Goal: Task Accomplishment & Management: Use online tool/utility

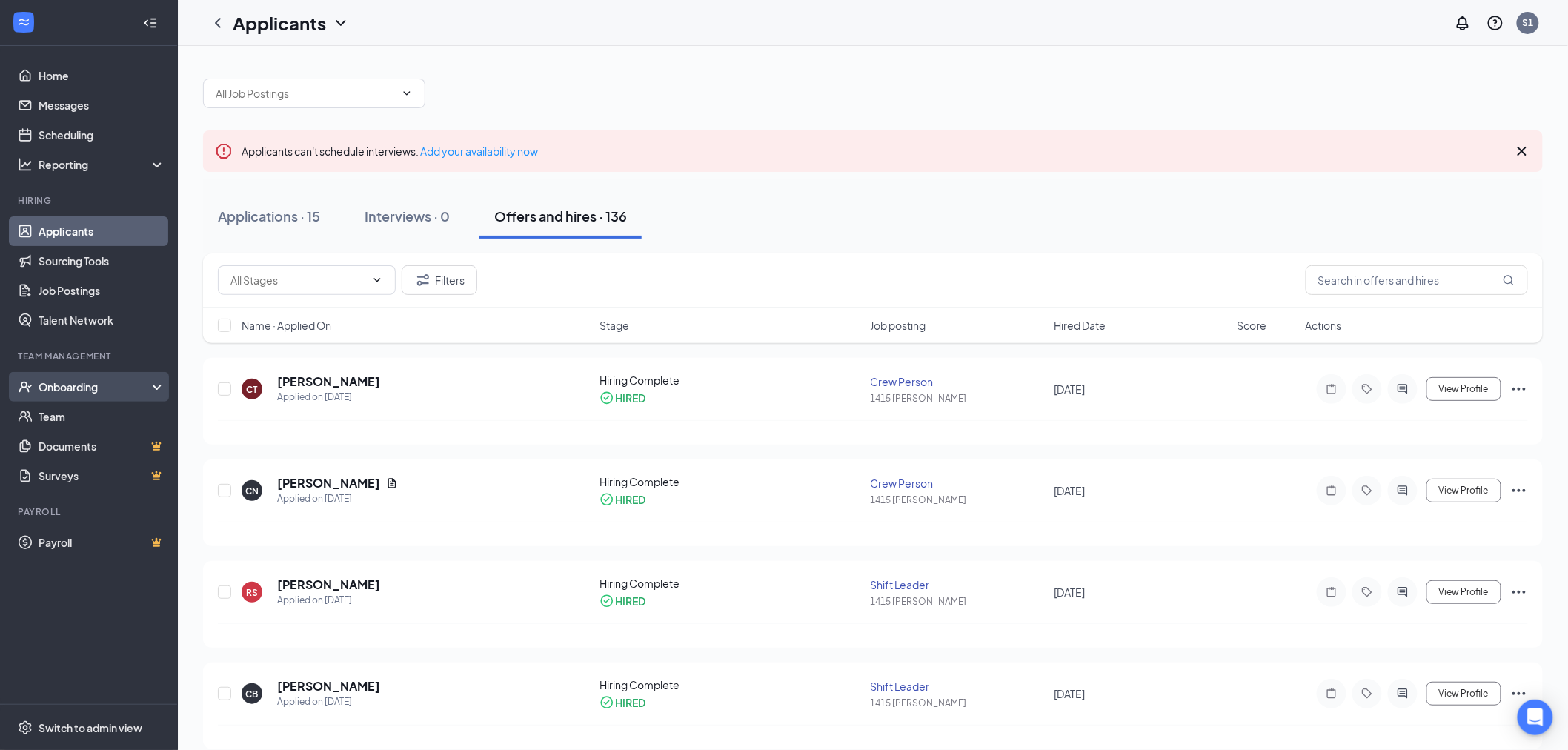
click at [77, 387] on div "Onboarding" at bounding box center [96, 387] width 114 height 15
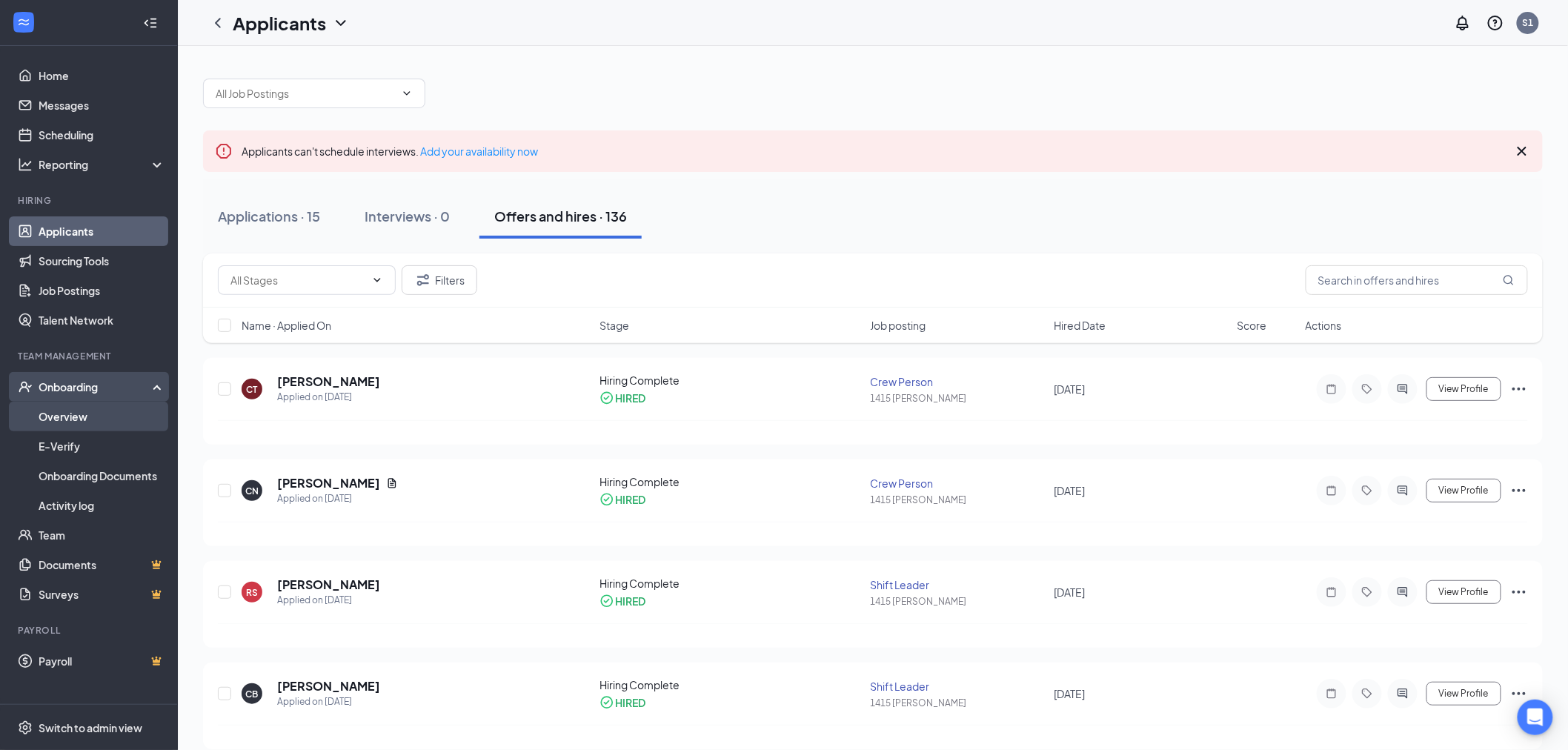
click at [73, 410] on link "Overview" at bounding box center [102, 416] width 127 height 29
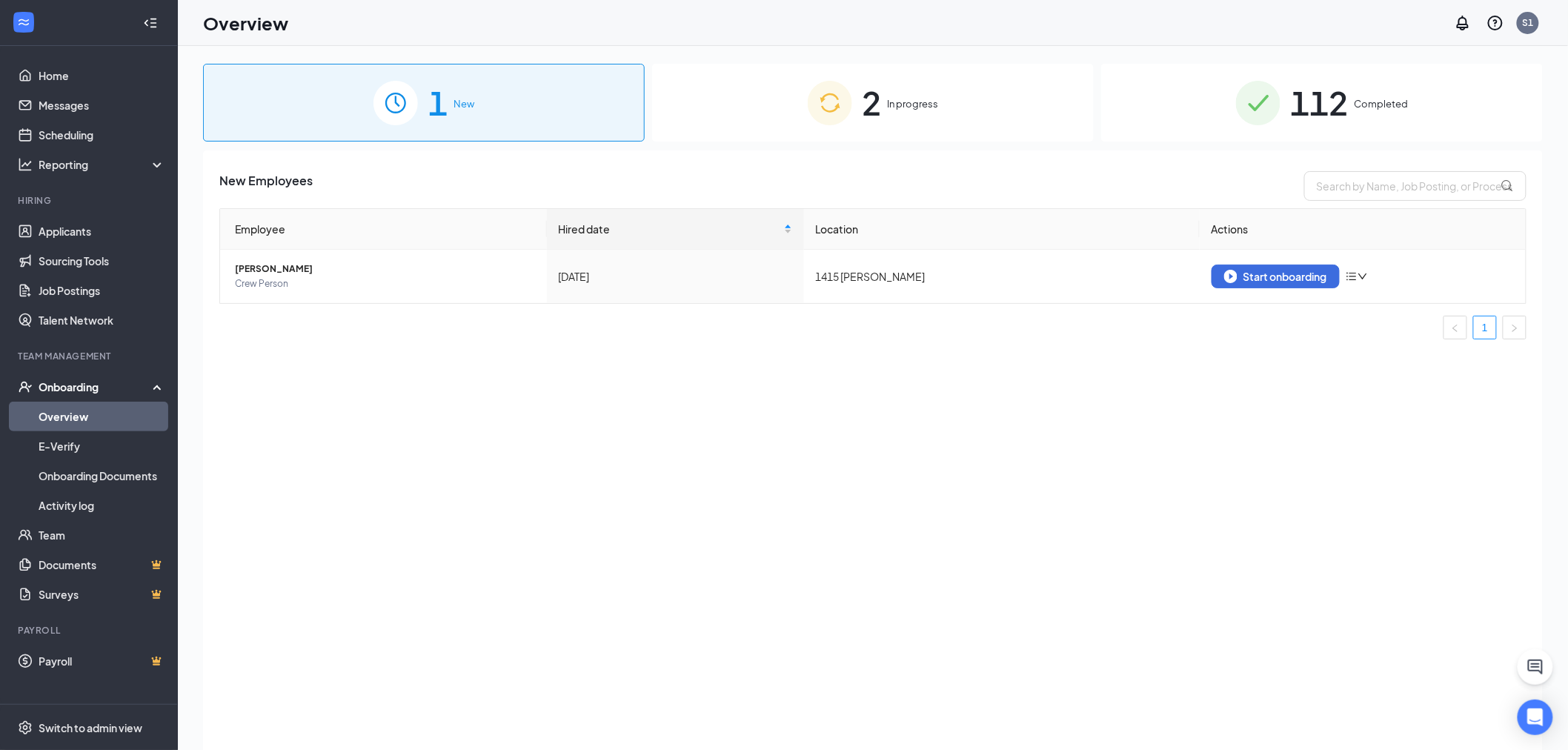
click at [990, 113] on div "2 In progress" at bounding box center [873, 102] width 442 height 78
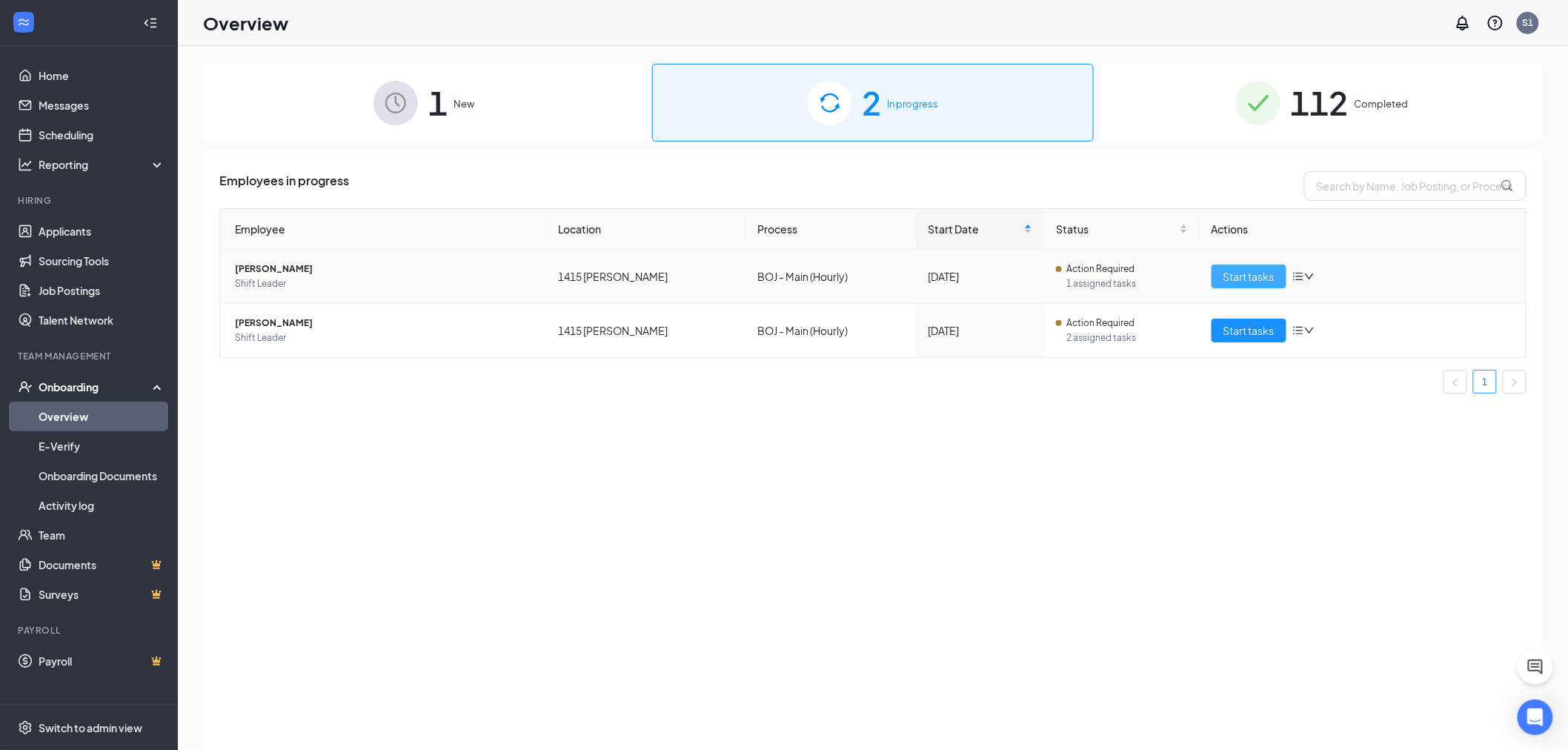
click at [1005, 275] on span "Start tasks" at bounding box center [1249, 276] width 51 height 17
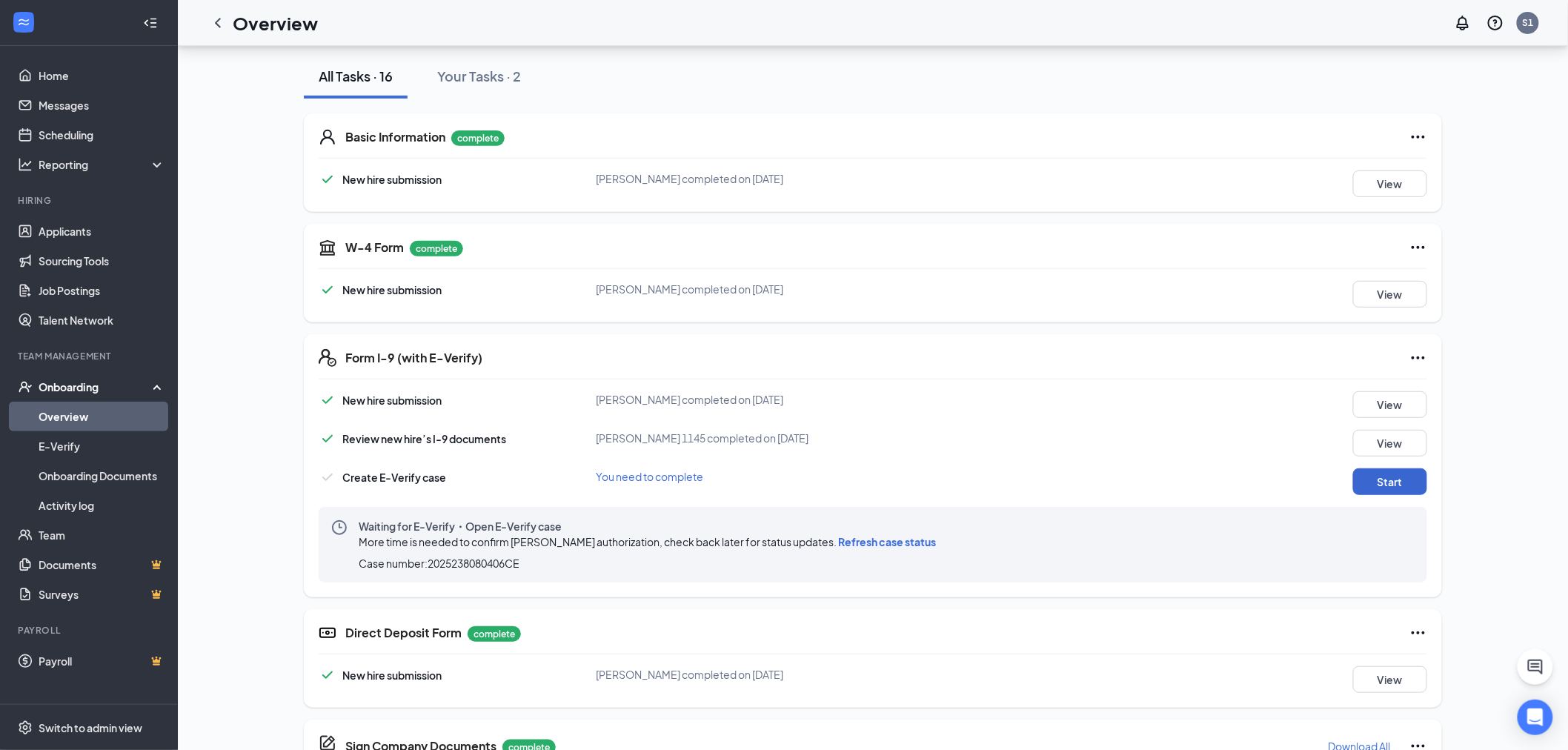
scroll to position [164, 0]
click at [1005, 476] on button "Start" at bounding box center [1389, 480] width 74 height 27
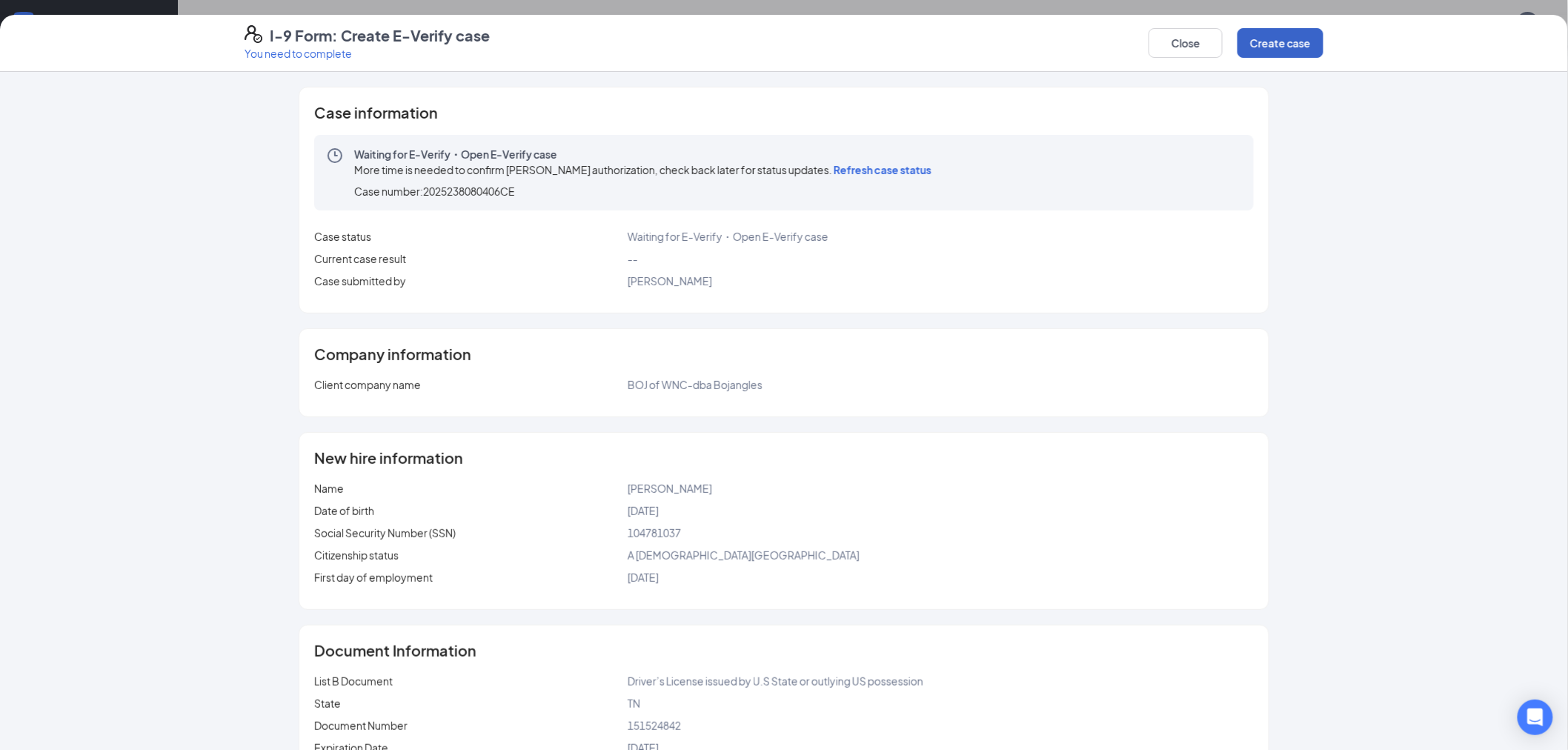
click at [1005, 45] on button "Create case" at bounding box center [1281, 42] width 86 height 29
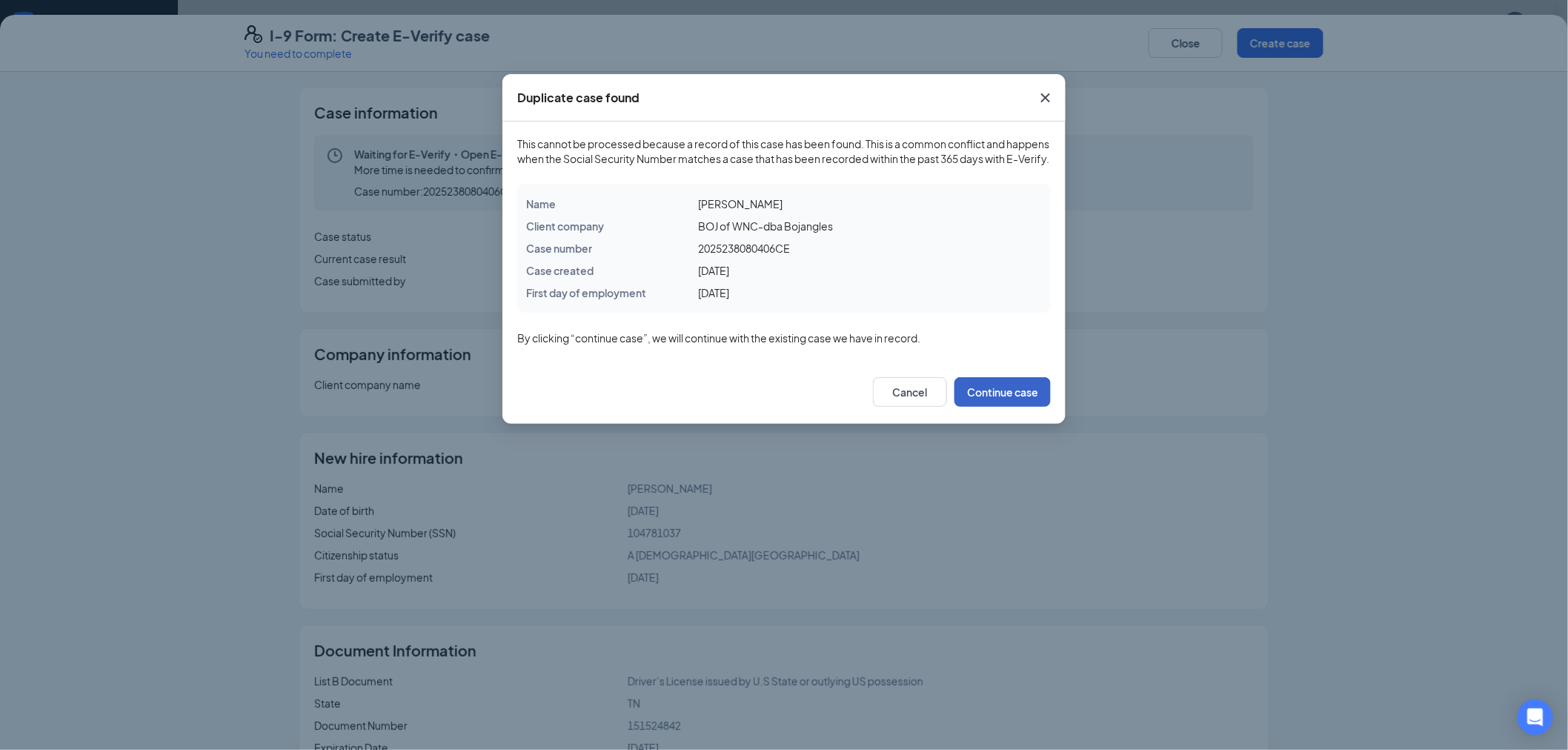
click at [1005, 407] on button "Continue case" at bounding box center [1002, 391] width 96 height 29
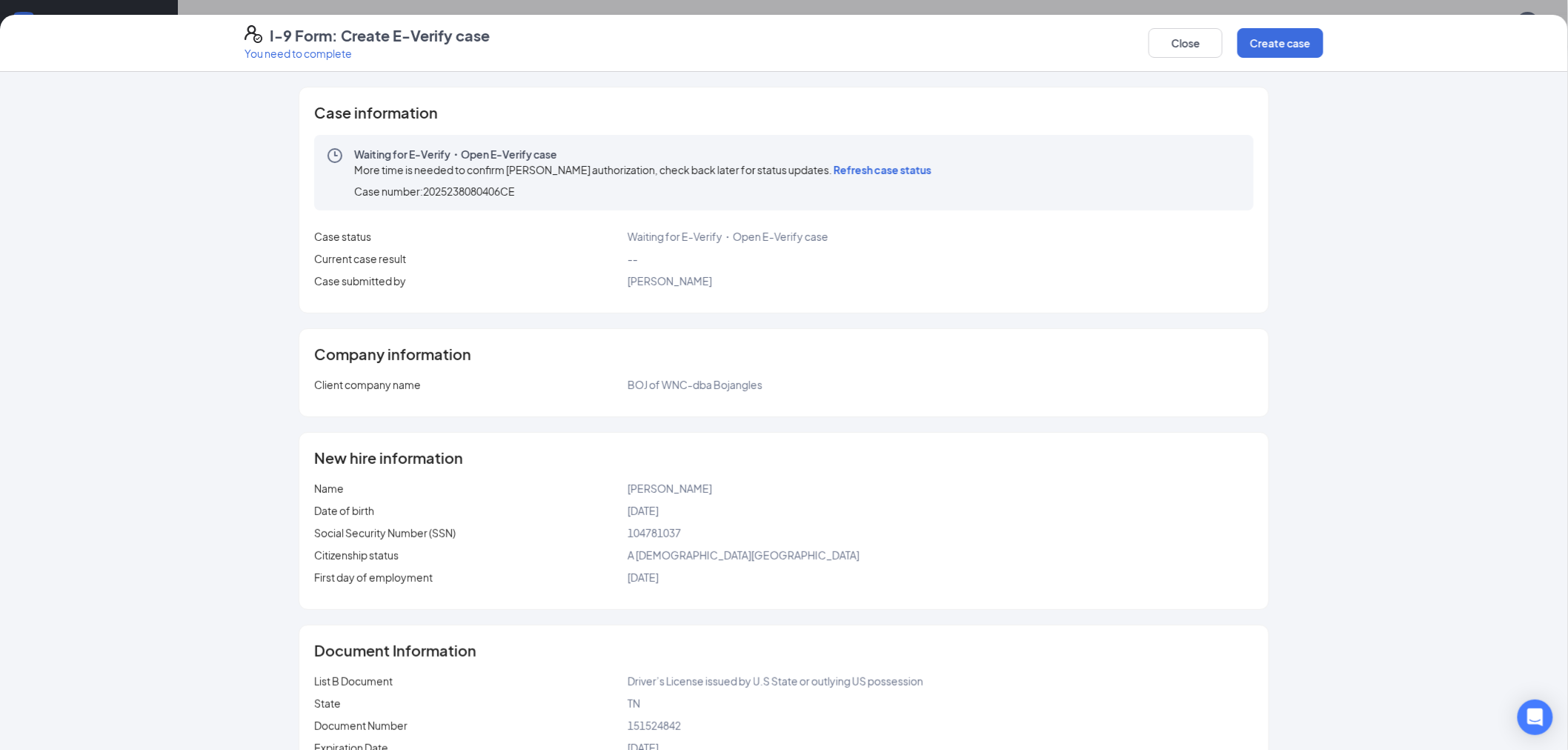
click at [912, 163] on span "Refresh case status" at bounding box center [882, 169] width 98 height 13
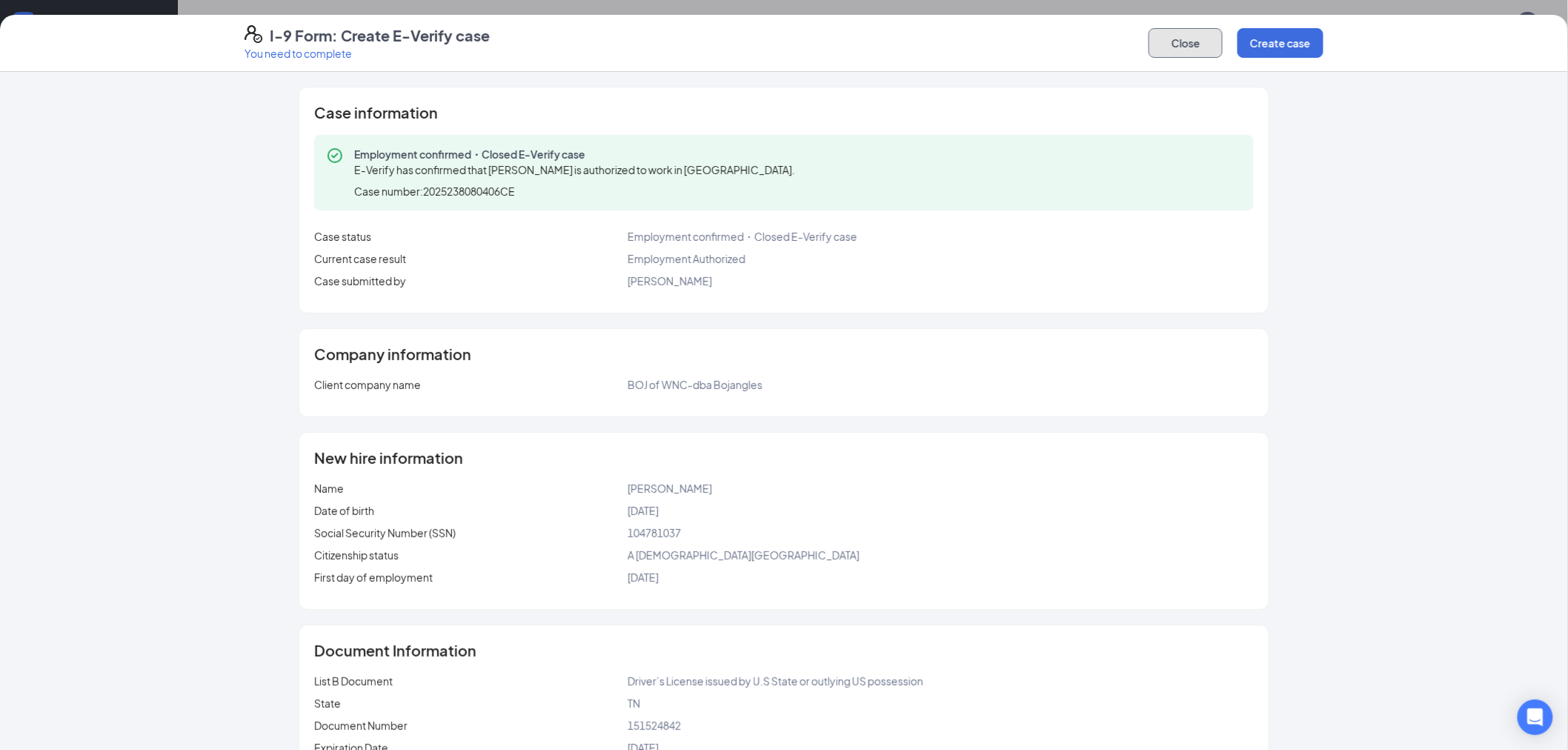
click at [1005, 41] on button "Close" at bounding box center [1186, 42] width 74 height 29
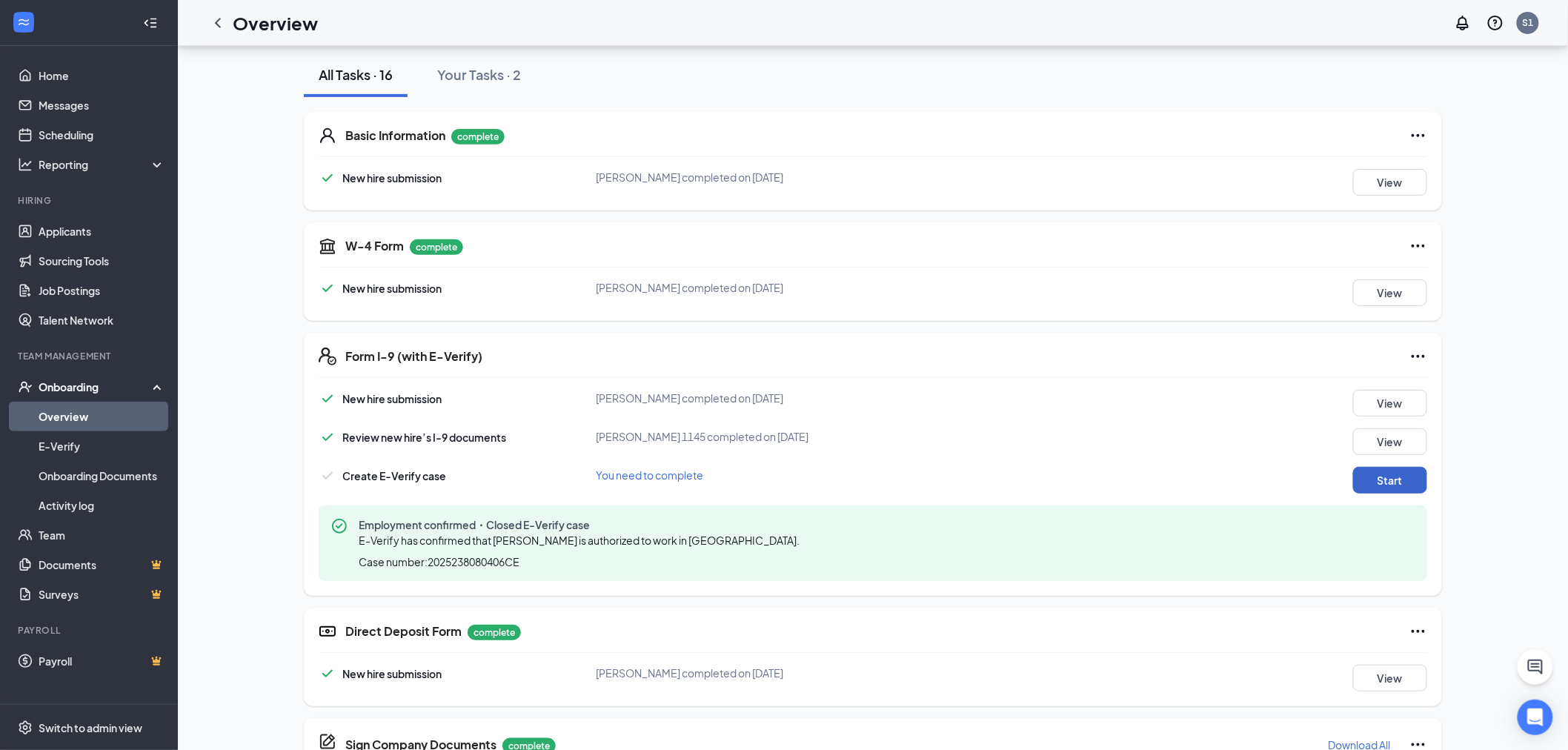
click at [1005, 483] on button "Start" at bounding box center [1389, 480] width 74 height 27
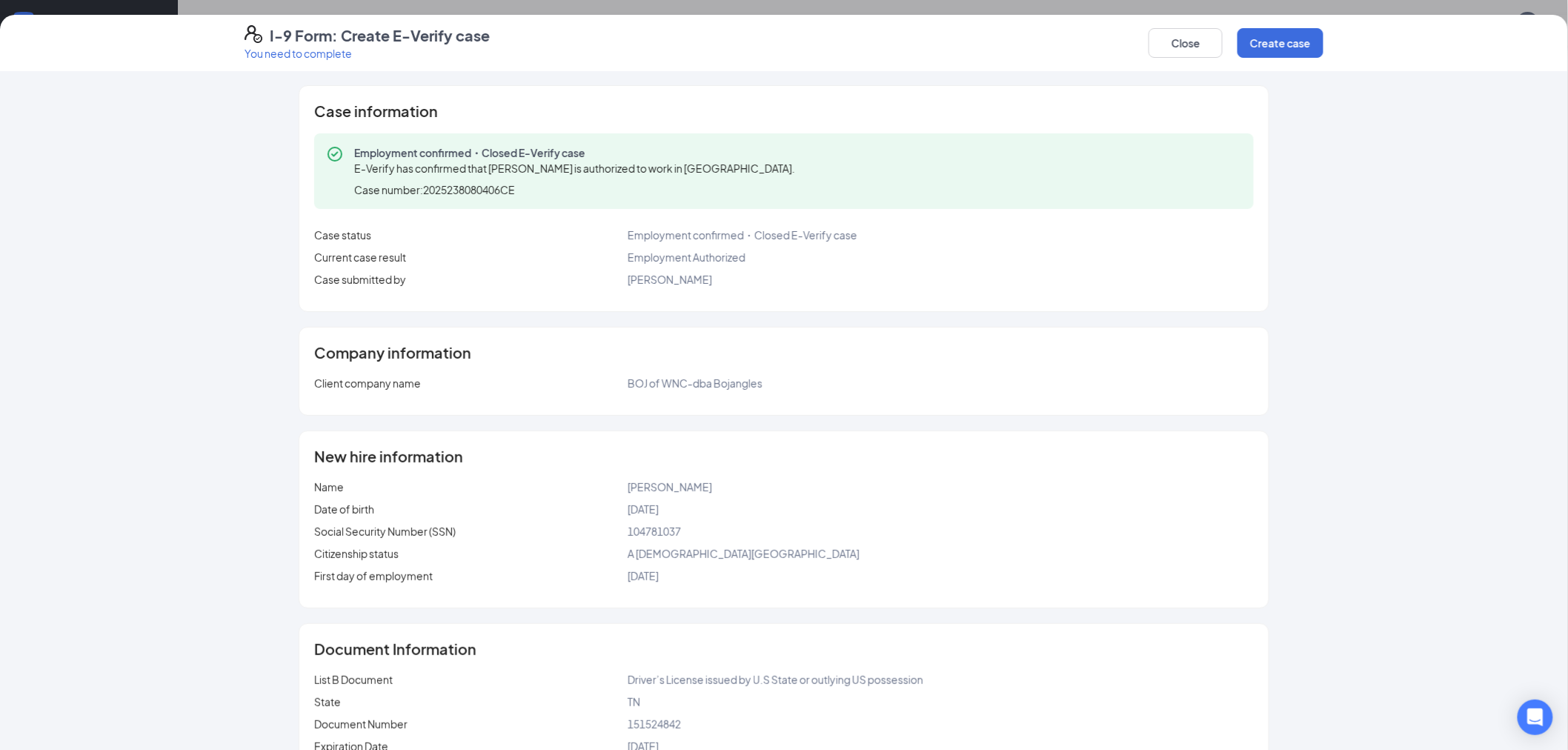
scroll to position [0, 0]
click at [1005, 46] on button "Create case" at bounding box center [1281, 42] width 86 height 29
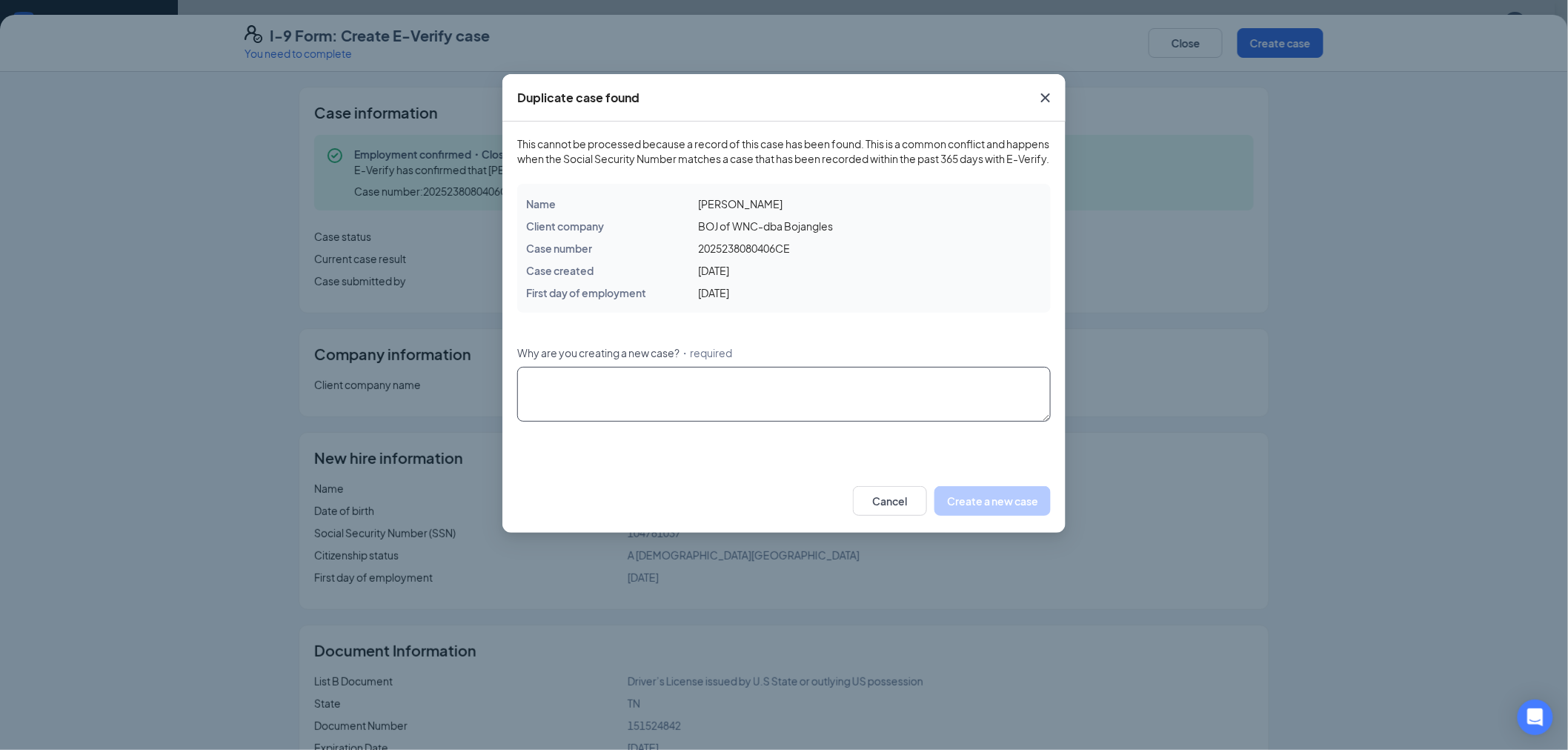
click at [841, 421] on textarea "Why are you creating a new case? ・required" at bounding box center [784, 394] width 533 height 55
click at [928, 406] on textarea "E-Verify still stating this stage needs to be completed, though the em" at bounding box center [784, 394] width 533 height 55
type textarea "E-Verify still stating this stage needs to be completed, though the employment …"
click at [987, 516] on button "Create a new case" at bounding box center [993, 501] width 117 height 29
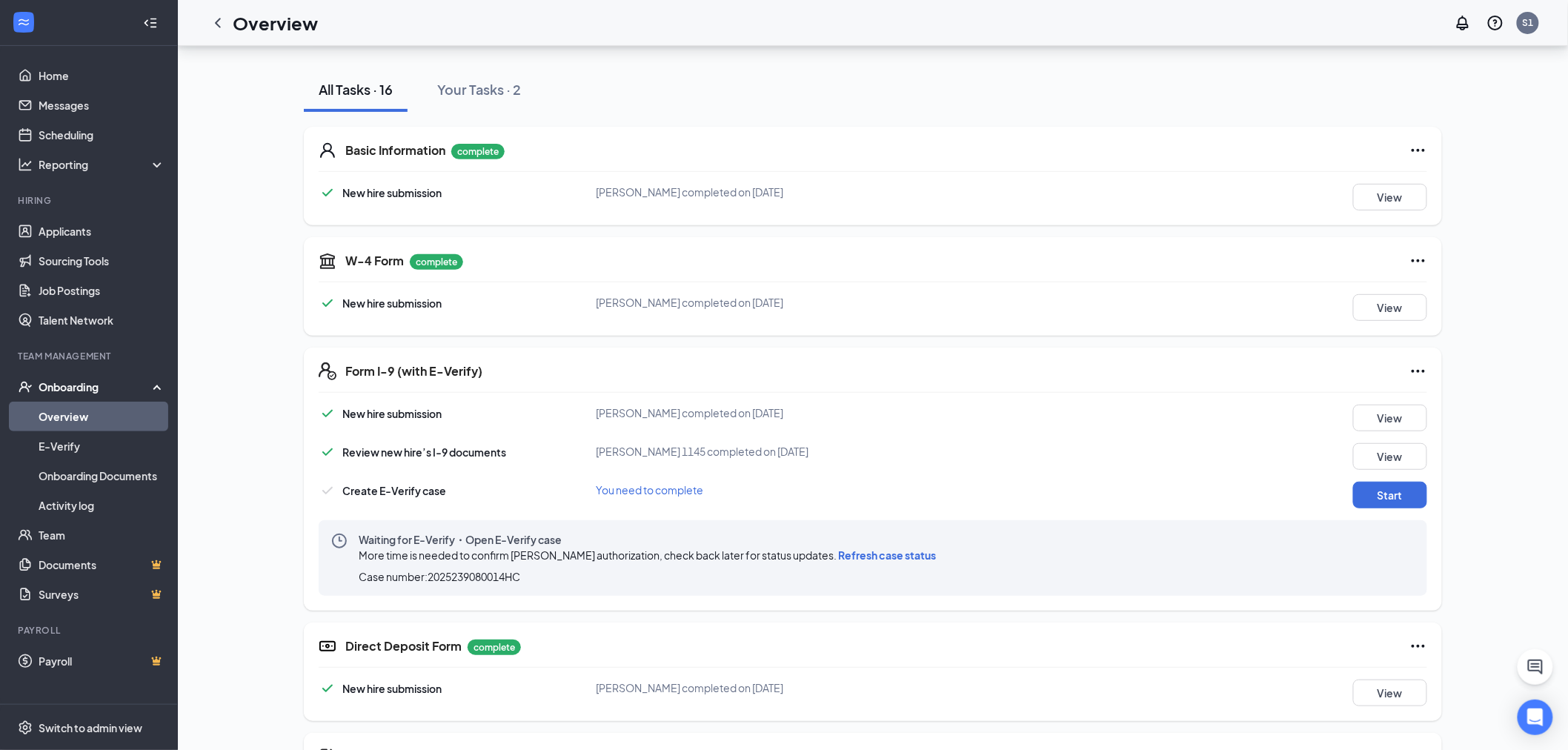
scroll to position [164, 0]
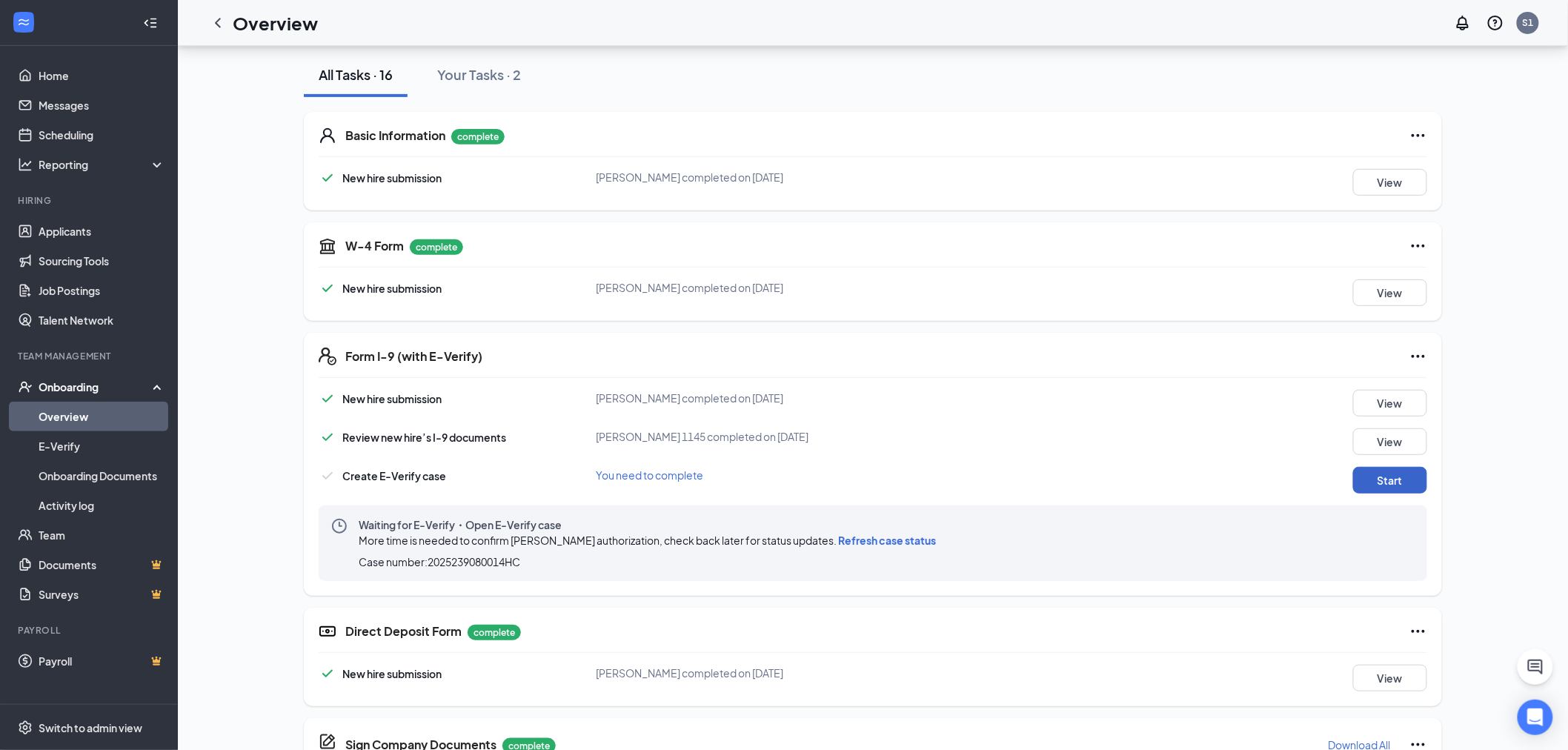
click at [1397, 483] on button "Start" at bounding box center [1389, 480] width 74 height 27
